Goal: Task Accomplishment & Management: Manage account settings

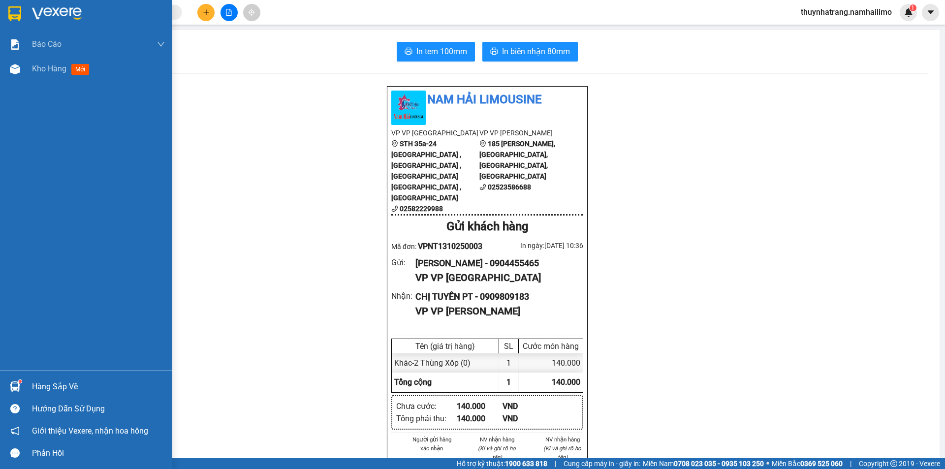
click at [75, 8] on img at bounding box center [57, 13] width 50 height 15
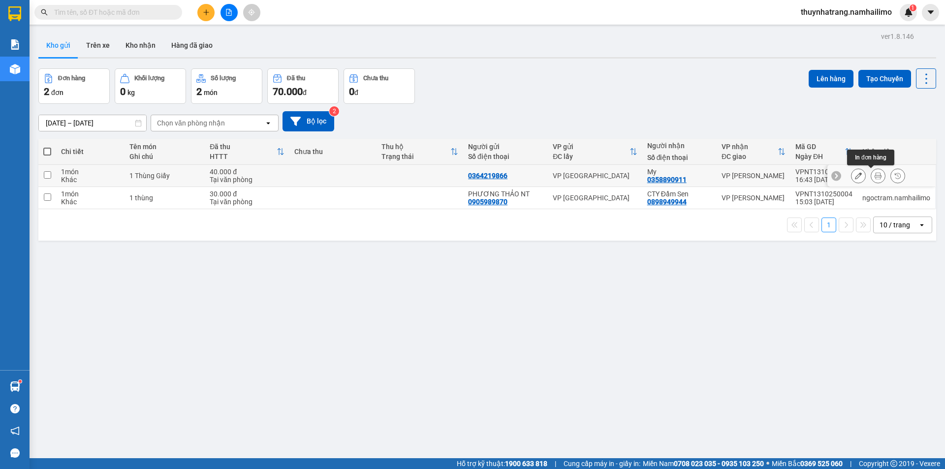
click at [875, 177] on icon at bounding box center [878, 175] width 7 height 7
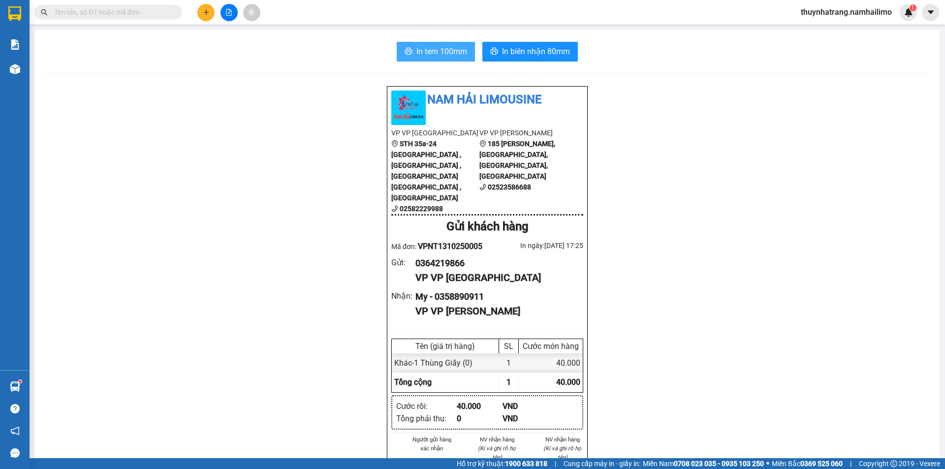
click at [453, 54] on span "In tem 100mm" at bounding box center [442, 51] width 51 height 12
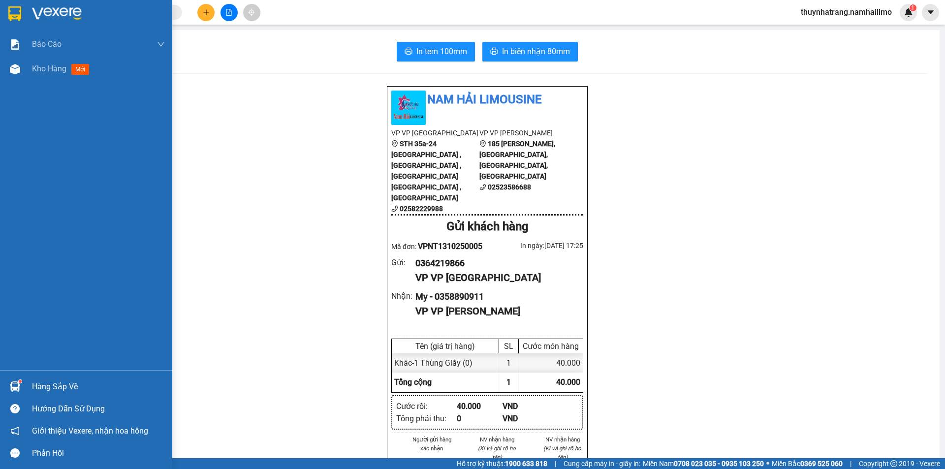
click at [40, 9] on img at bounding box center [57, 13] width 50 height 15
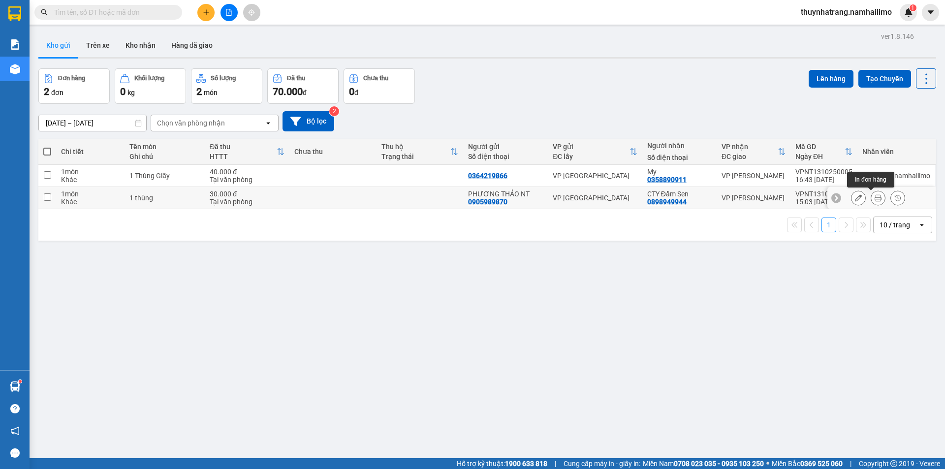
click at [875, 196] on icon at bounding box center [878, 197] width 7 height 7
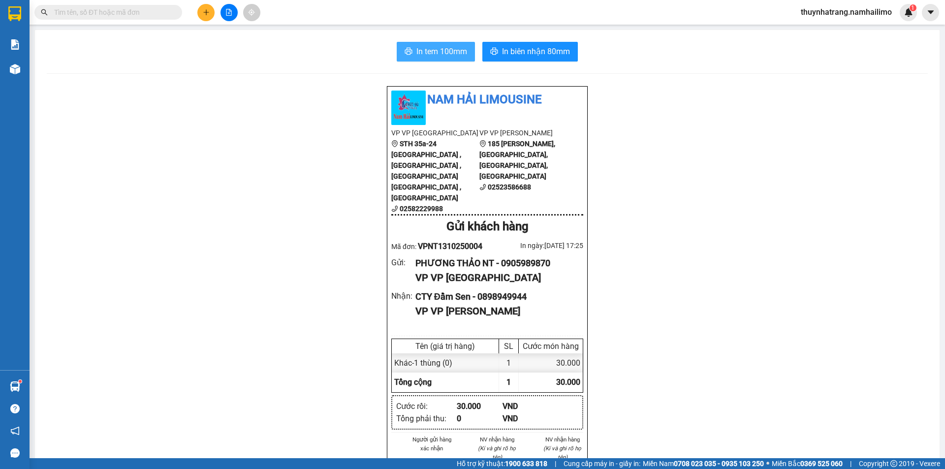
click at [440, 49] on span "In tem 100mm" at bounding box center [442, 51] width 51 height 12
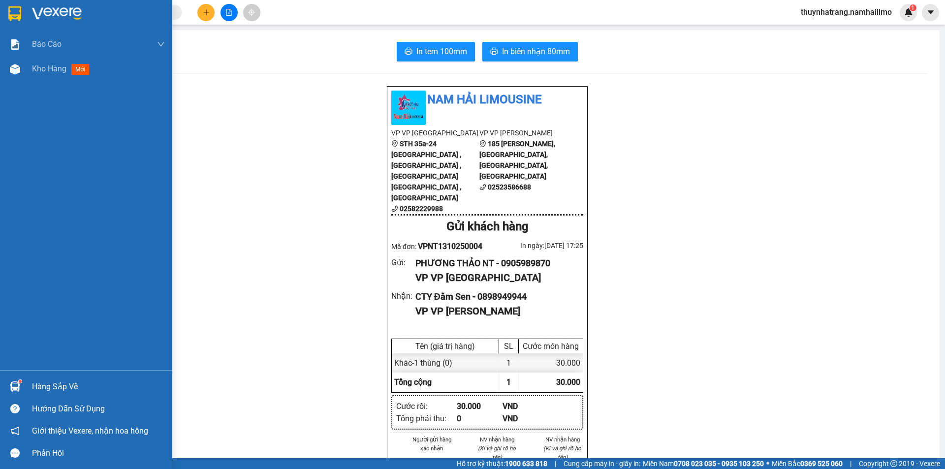
click at [38, 9] on img at bounding box center [57, 13] width 50 height 15
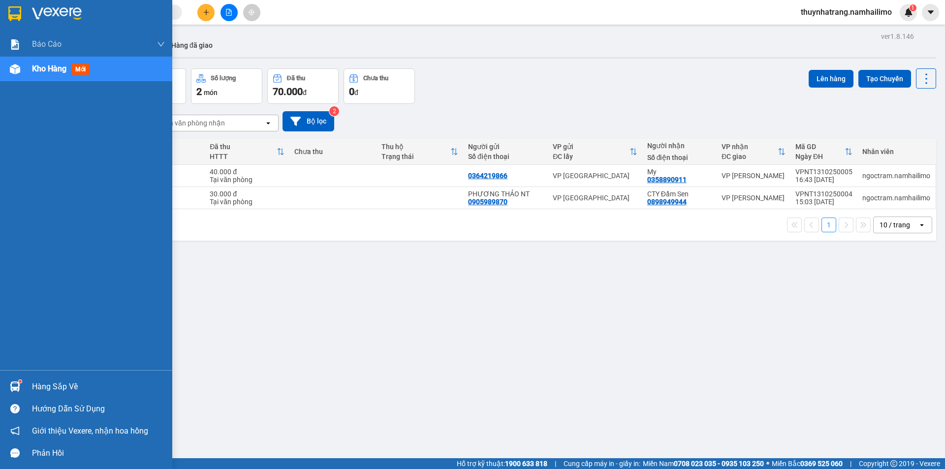
click at [74, 388] on div "Hàng sắp về" at bounding box center [98, 387] width 133 height 15
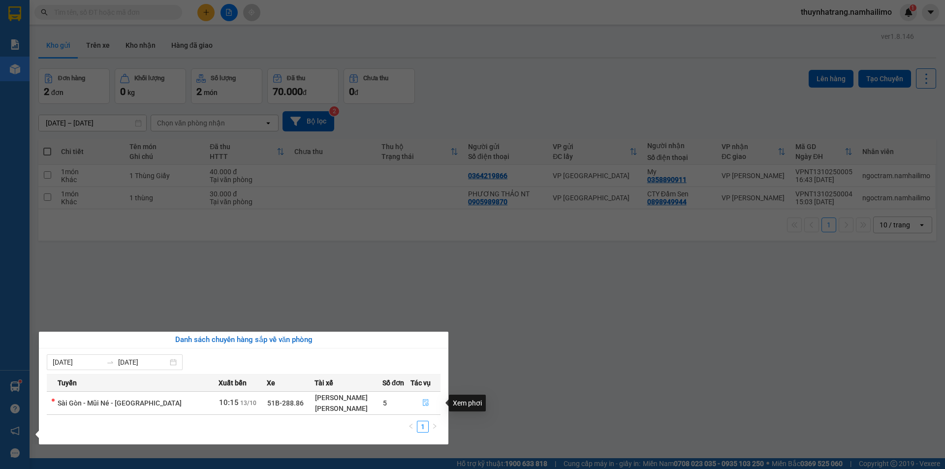
drag, startPoint x: 427, startPoint y: 404, endPoint x: 484, endPoint y: 396, distance: 57.7
click at [427, 403] on icon "file-done" at bounding box center [425, 402] width 7 height 7
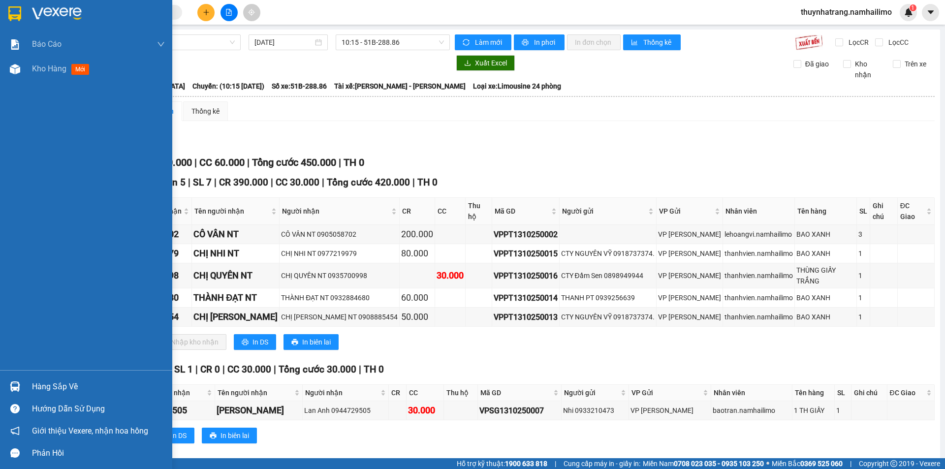
click at [44, 8] on img at bounding box center [57, 13] width 50 height 15
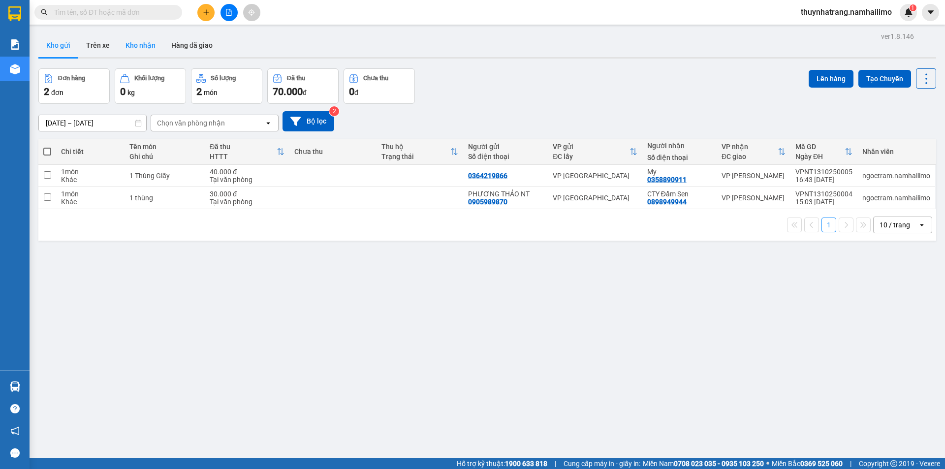
drag, startPoint x: 122, startPoint y: 44, endPoint x: 150, endPoint y: 47, distance: 28.8
click at [127, 45] on button "Kho nhận" at bounding box center [141, 45] width 46 height 24
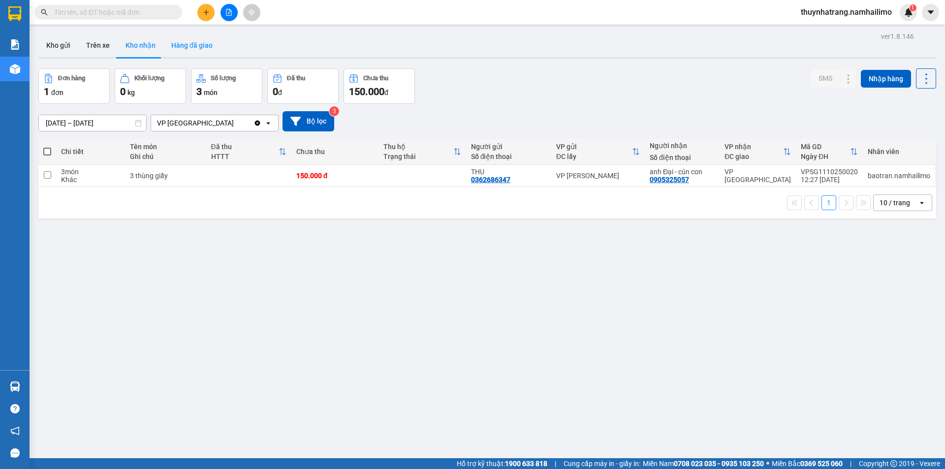
click at [198, 51] on button "Hàng đã giao" at bounding box center [191, 45] width 57 height 24
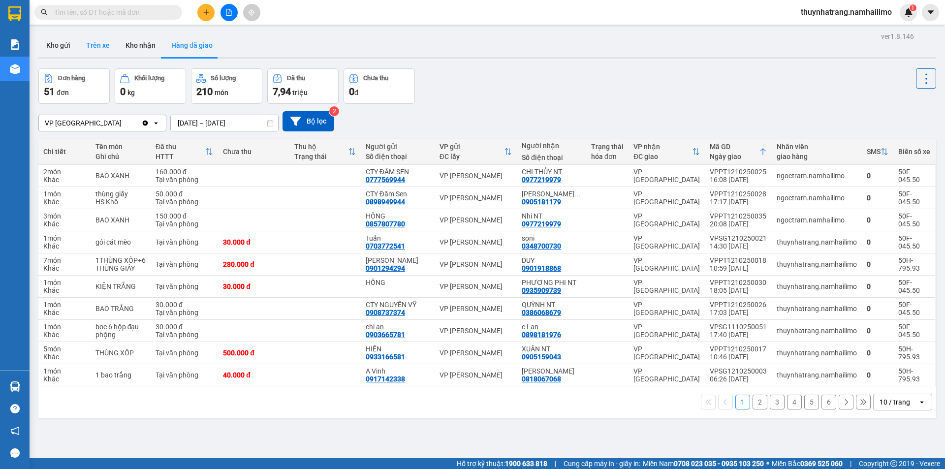
click at [90, 48] on button "Trên xe" at bounding box center [97, 45] width 39 height 24
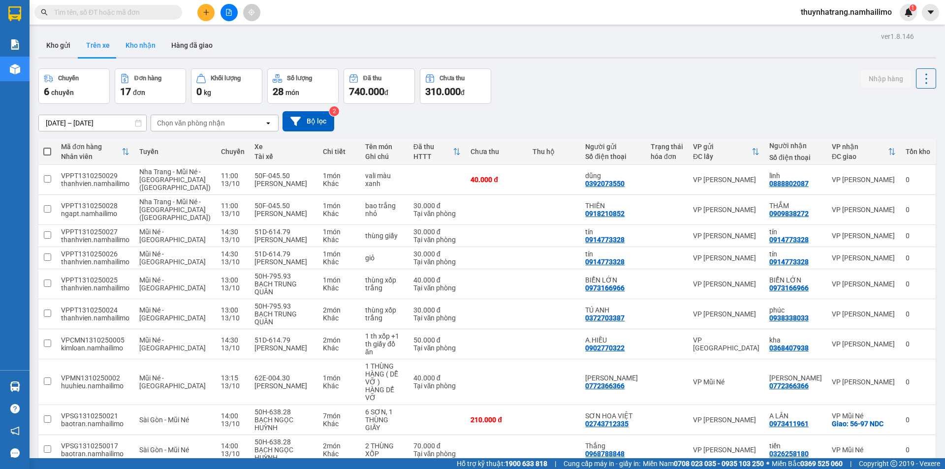
click at [129, 44] on button "Kho nhận" at bounding box center [141, 45] width 46 height 24
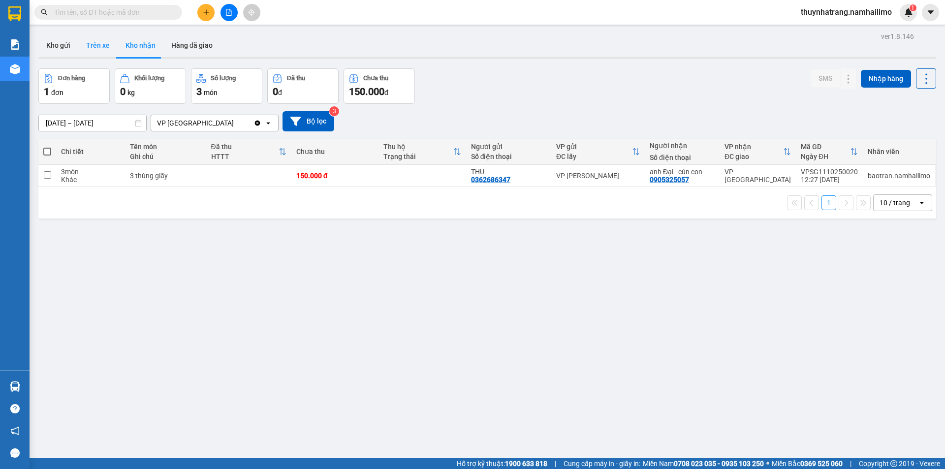
click at [96, 45] on button "Trên xe" at bounding box center [97, 45] width 39 height 24
